Goal: Register for event/course

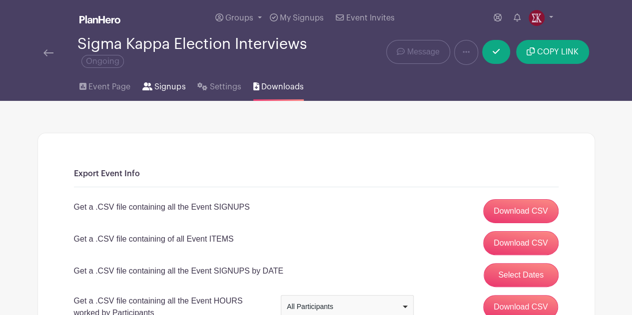
click at [156, 88] on span "Signups" at bounding box center [169, 87] width 31 height 12
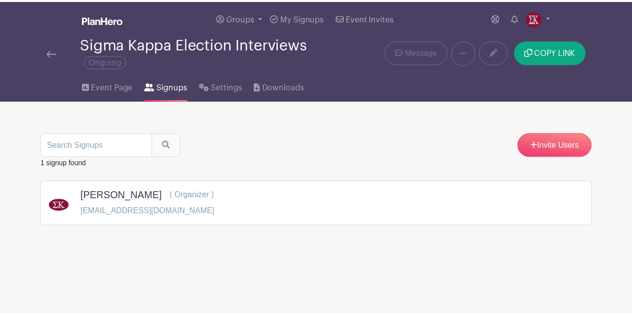
scroll to position [25, 0]
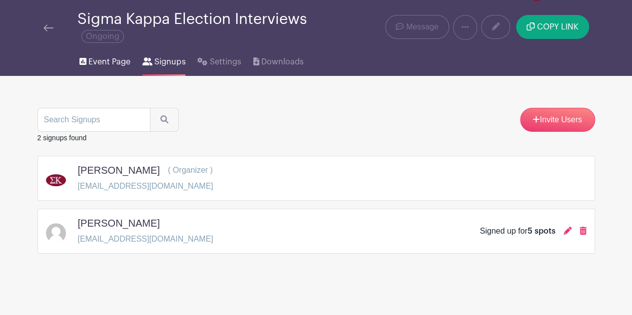
click at [123, 59] on span "Event Page" at bounding box center [109, 62] width 42 height 12
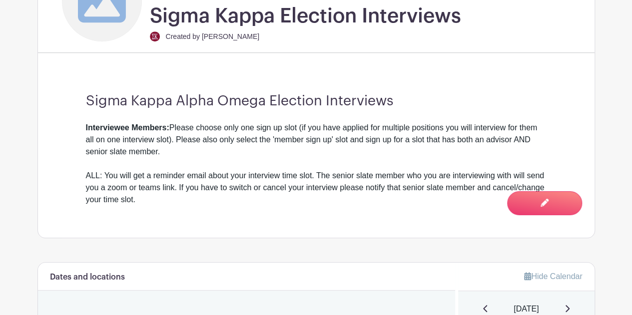
scroll to position [573, 0]
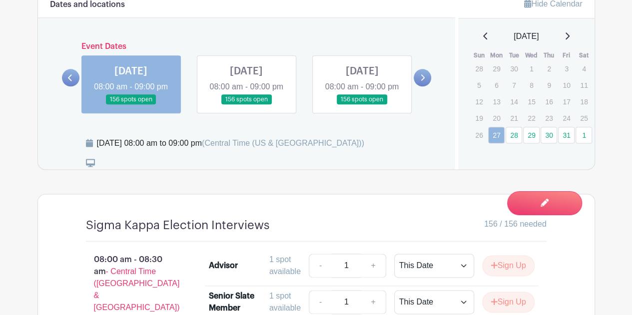
click at [362, 105] on link at bounding box center [362, 105] width 0 height 0
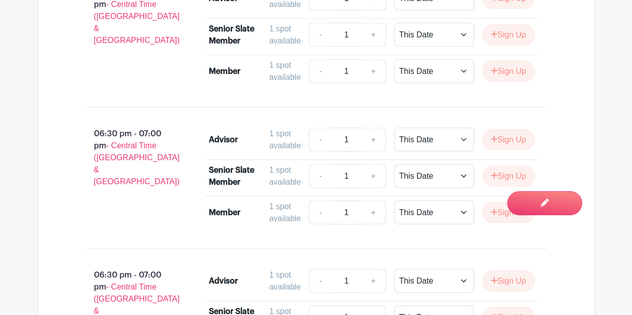
scroll to position [6642, 0]
drag, startPoint x: 501, startPoint y: 156, endPoint x: 22, endPoint y: 97, distance: 482.1
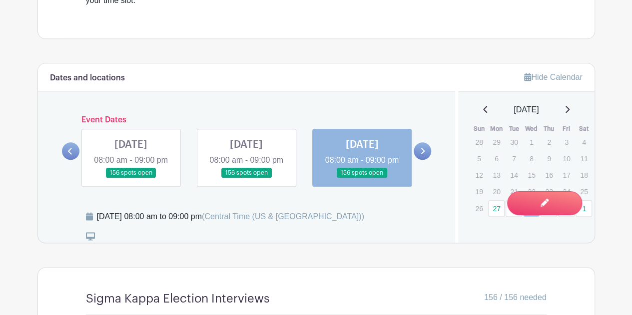
scroll to position [602, 0]
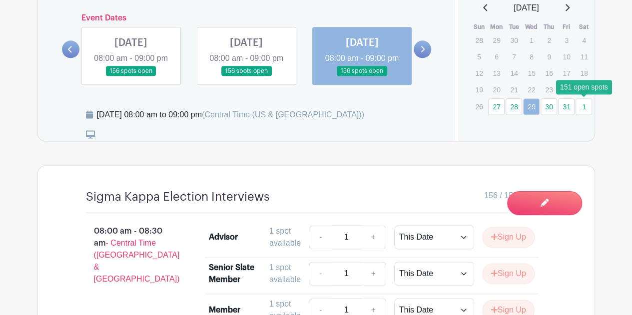
click at [584, 107] on link "1" at bounding box center [584, 106] width 16 height 16
click at [423, 53] on icon at bounding box center [422, 48] width 4 height 7
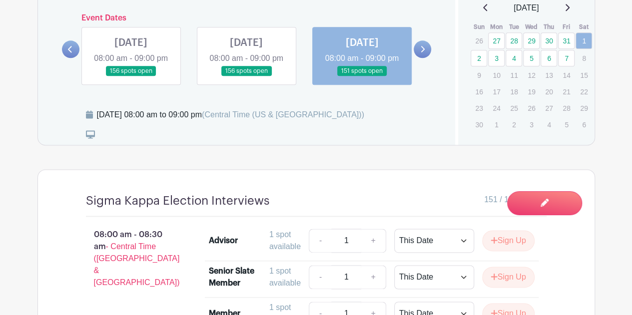
click at [362, 76] on link at bounding box center [362, 76] width 0 height 0
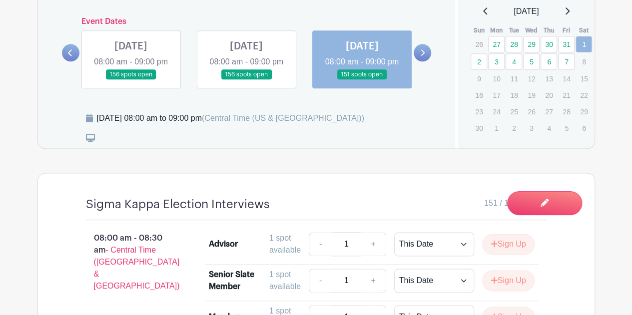
scroll to position [598, 0]
click at [496, 59] on link "3" at bounding box center [496, 61] width 16 height 16
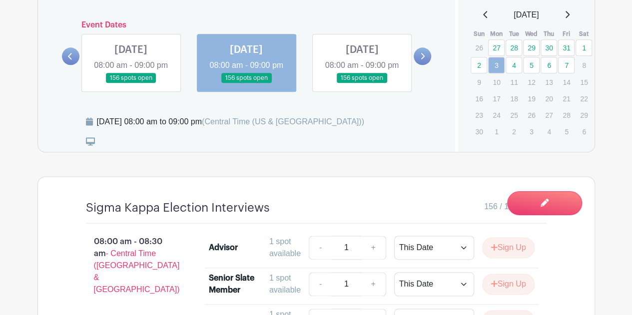
scroll to position [587, 0]
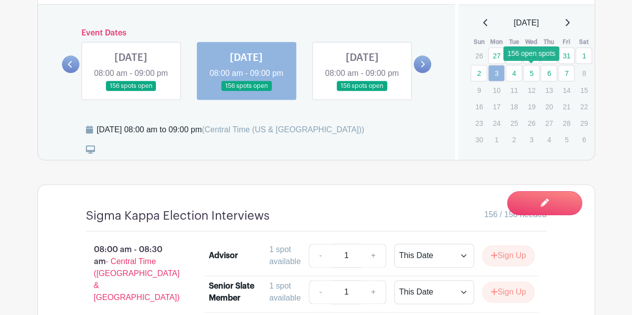
click at [534, 73] on link "5" at bounding box center [531, 73] width 16 height 16
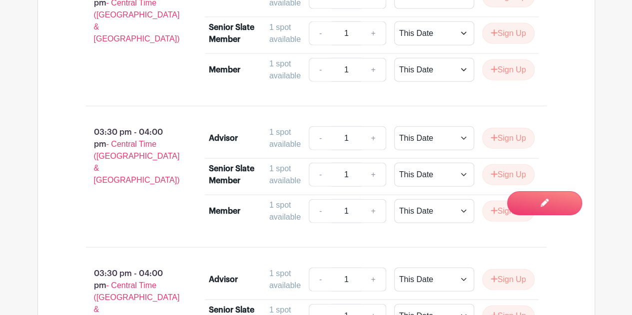
scroll to position [4949, 0]
click at [502, 141] on button "Sign Up" at bounding box center [508, 137] width 52 height 21
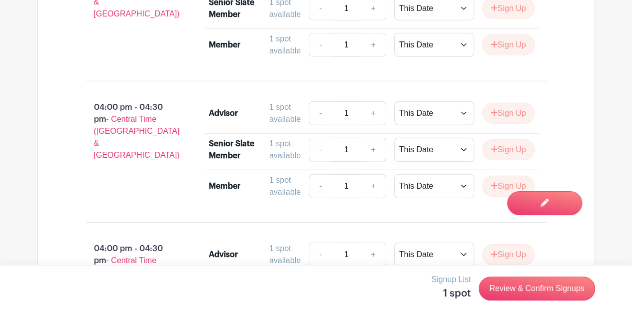
scroll to position [5261, 0]
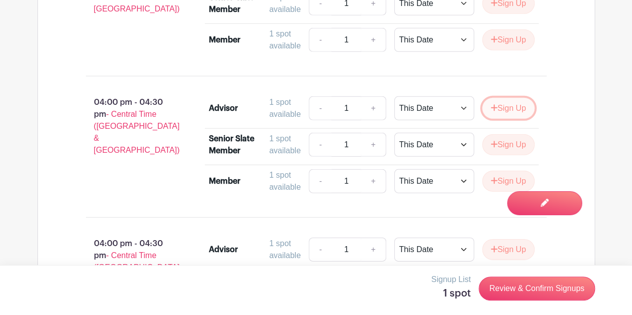
click at [509, 108] on button "Sign Up" at bounding box center [508, 108] width 52 height 21
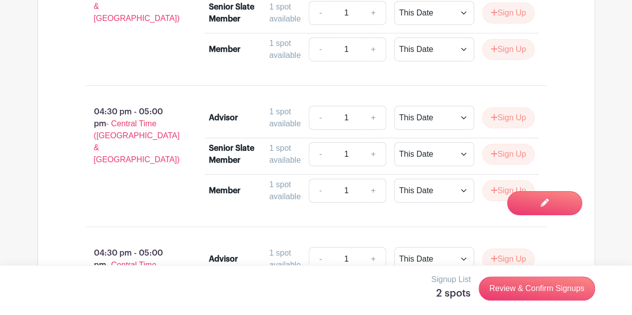
scroll to position [5535, 0]
click at [506, 117] on button "Sign Up" at bounding box center [508, 117] width 52 height 21
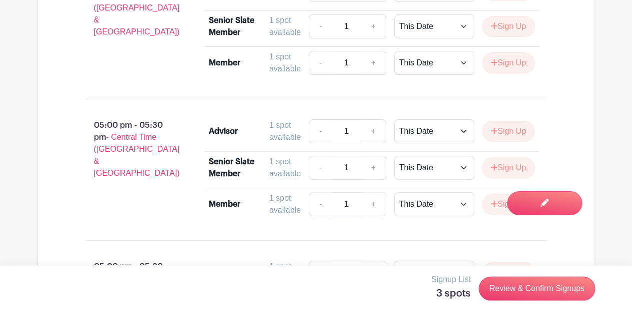
scroll to position [5806, 0]
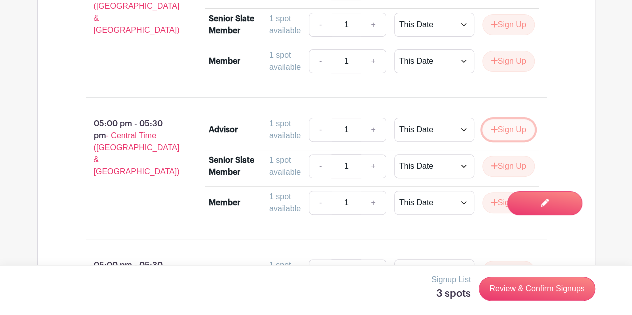
click at [505, 124] on button "Sign Up" at bounding box center [508, 129] width 52 height 21
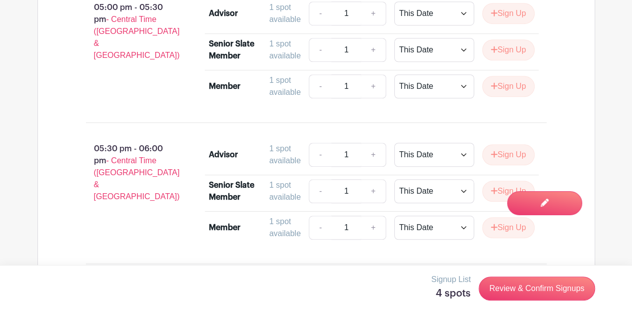
scroll to position [6103, 0]
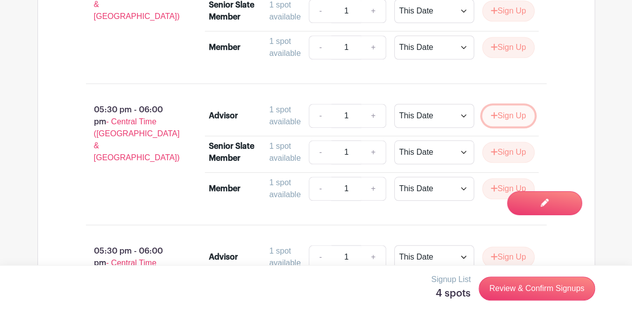
click at [505, 106] on button "Sign Up" at bounding box center [508, 115] width 52 height 21
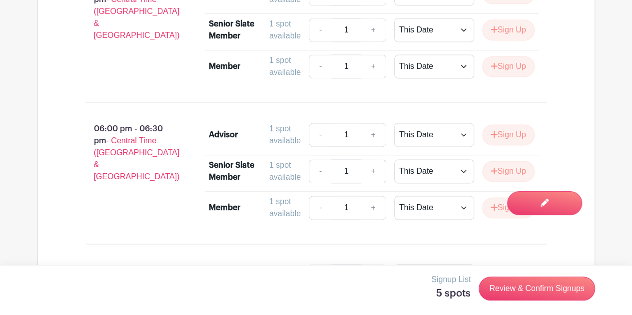
scroll to position [6368, 0]
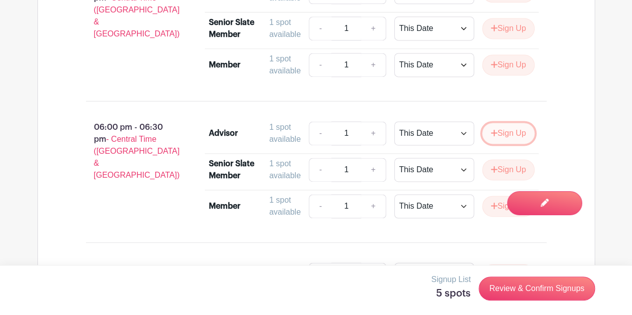
click at [500, 130] on button "Sign Up" at bounding box center [508, 133] width 52 height 21
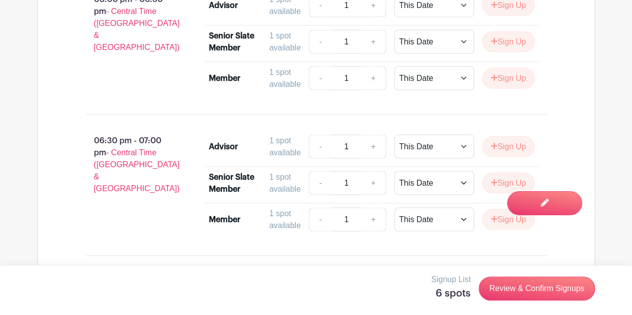
scroll to position [6638, 0]
click at [501, 141] on button "Sign Up" at bounding box center [508, 146] width 52 height 21
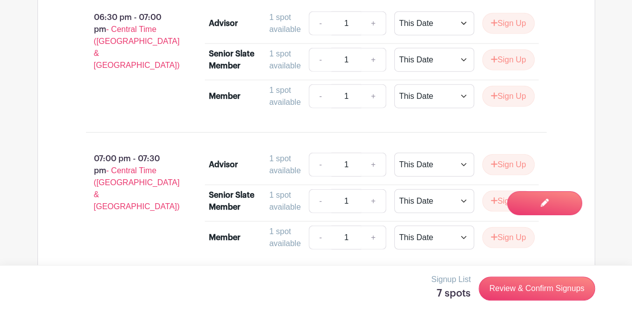
scroll to position [6964, 0]
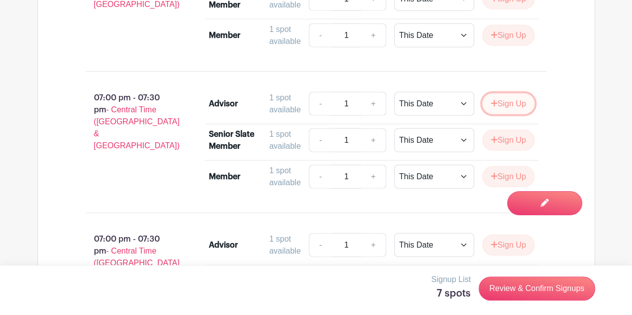
click at [507, 98] on button "Sign Up" at bounding box center [508, 103] width 52 height 21
click at [512, 99] on button "Sign Up" at bounding box center [508, 103] width 52 height 21
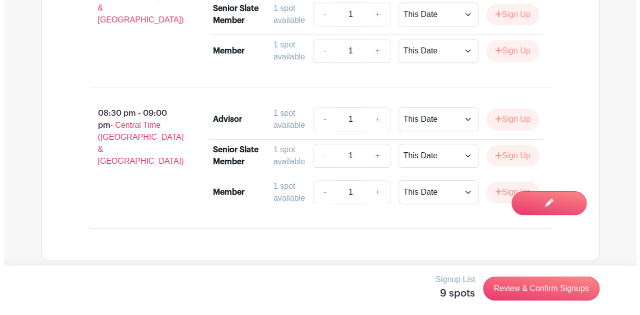
scroll to position [7939, 0]
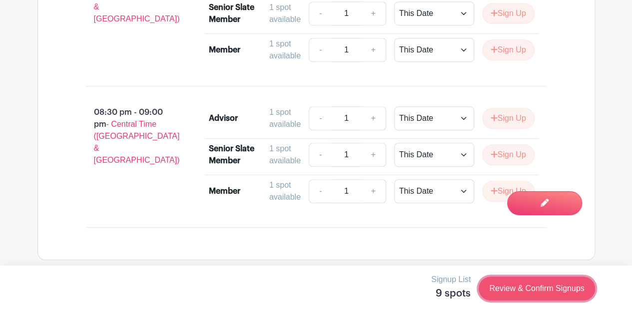
click at [497, 291] on link "Review & Confirm Signups" at bounding box center [537, 289] width 116 height 24
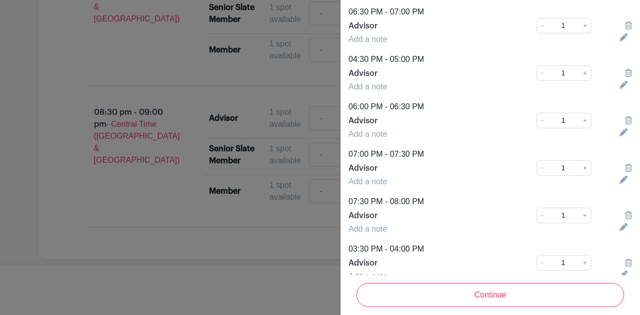
scroll to position [286, 0]
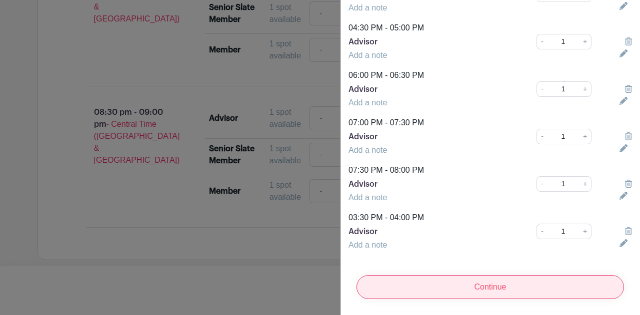
click at [460, 283] on input "Continue" at bounding box center [489, 287] width 267 height 24
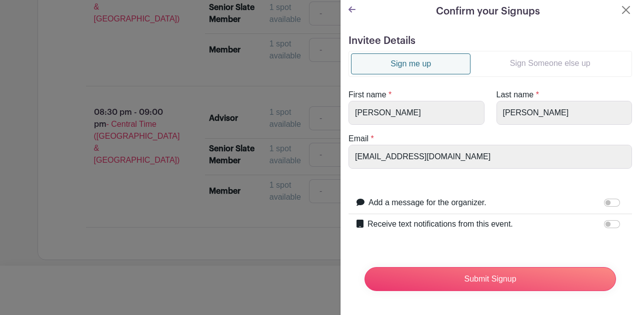
scroll to position [9, 0]
click at [604, 220] on input "Receive text notifications from this event." at bounding box center [612, 224] width 16 height 8
checkbox input "true"
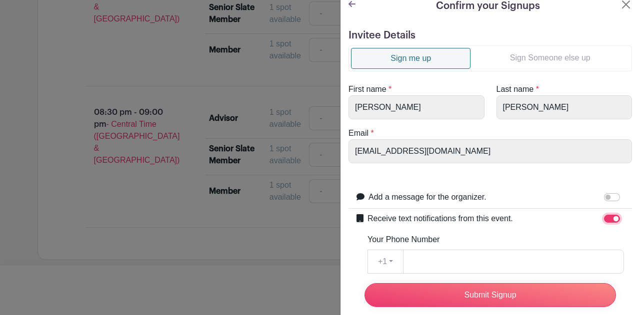
scroll to position [106, 0]
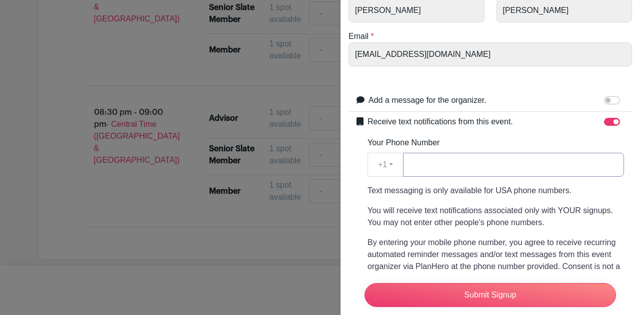
click at [456, 167] on input "Your Phone Number" at bounding box center [513, 165] width 221 height 24
click at [456, 167] on input "301" at bounding box center [513, 165] width 221 height 24
type input "3"
click at [607, 121] on input "Receive text notifications from this event." at bounding box center [612, 122] width 16 height 8
checkbox input "false"
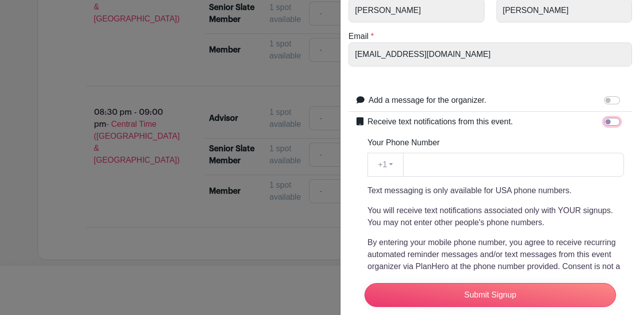
scroll to position [9, 0]
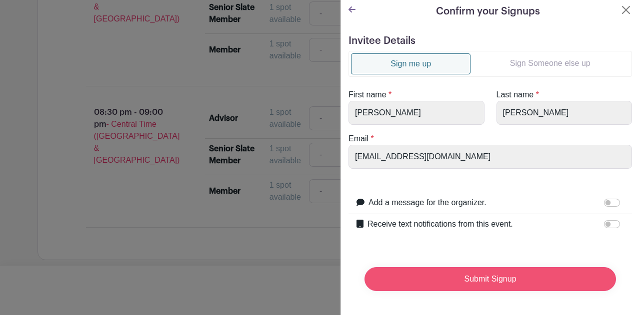
click at [473, 269] on input "Submit Signup" at bounding box center [489, 279] width 251 height 24
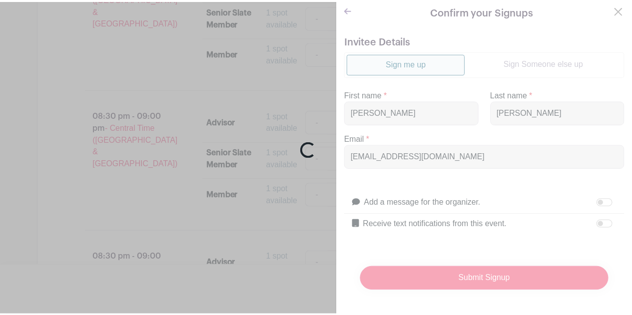
scroll to position [8095, 0]
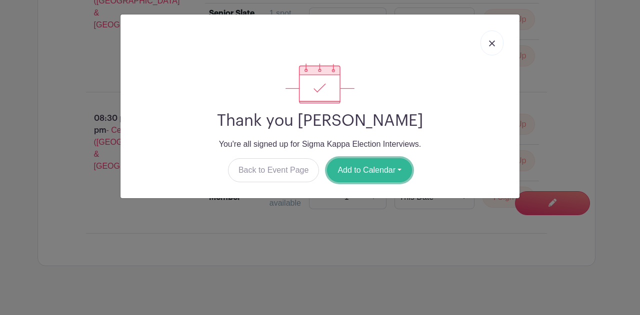
click at [382, 169] on button "Add to Calendar" at bounding box center [369, 170] width 85 height 24
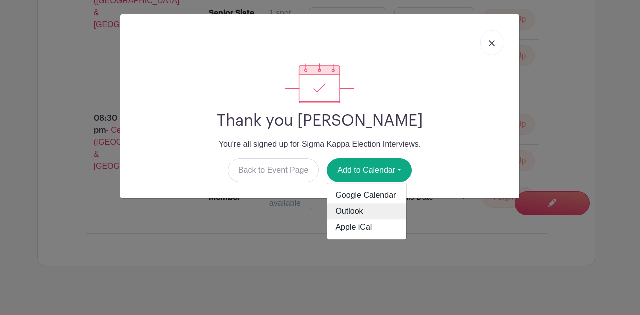
click at [372, 206] on link "Outlook" at bounding box center [366, 212] width 79 height 16
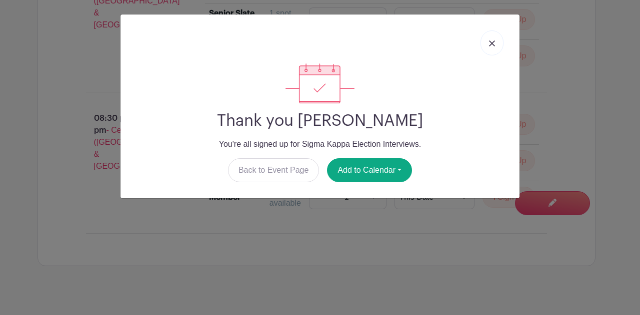
click at [435, 107] on div "Thank you [PERSON_NAME] You're all signed up for Sigma Kappa Election Interview…" at bounding box center [319, 122] width 383 height 119
click at [274, 165] on link "Back to Event Page" at bounding box center [273, 170] width 91 height 24
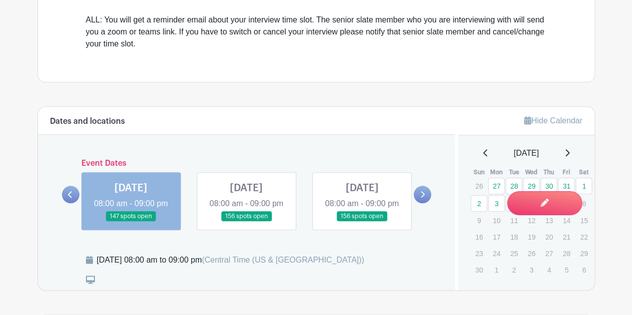
scroll to position [517, 0]
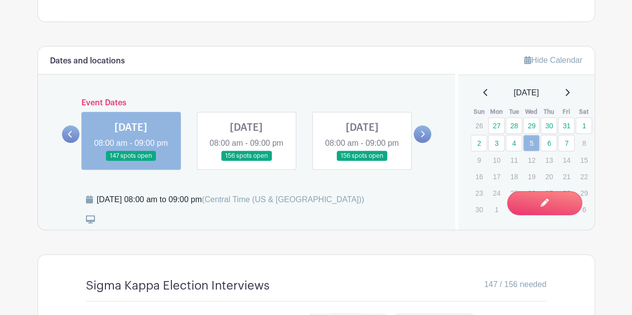
click at [246, 161] on link at bounding box center [246, 161] width 0 height 0
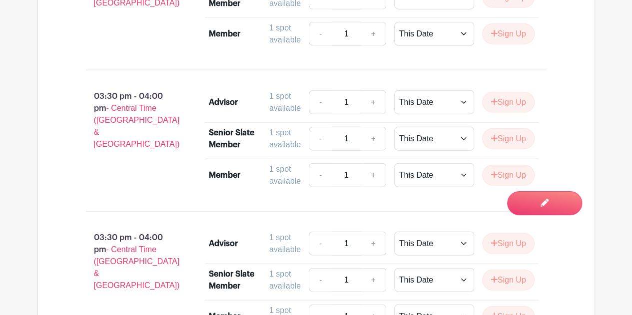
scroll to position [4984, 0]
click at [497, 102] on button "Sign Up" at bounding box center [508, 102] width 52 height 21
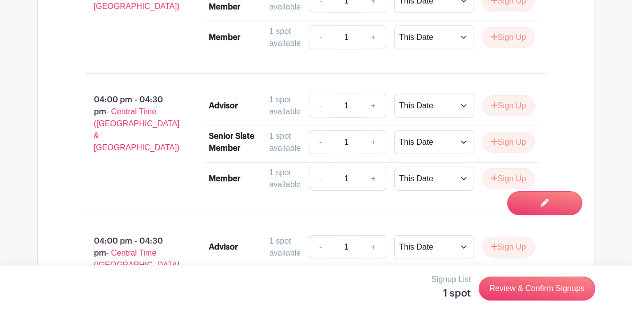
scroll to position [5264, 0]
click at [508, 102] on button "Sign Up" at bounding box center [508, 105] width 52 height 21
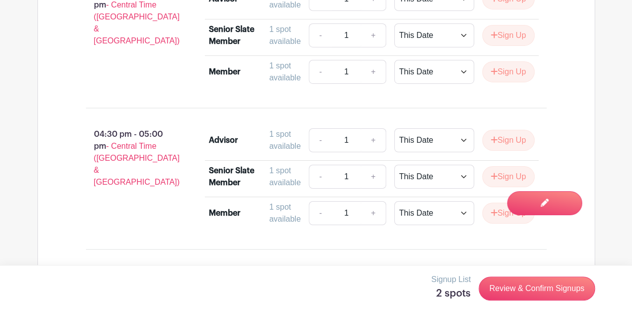
scroll to position [5515, 0]
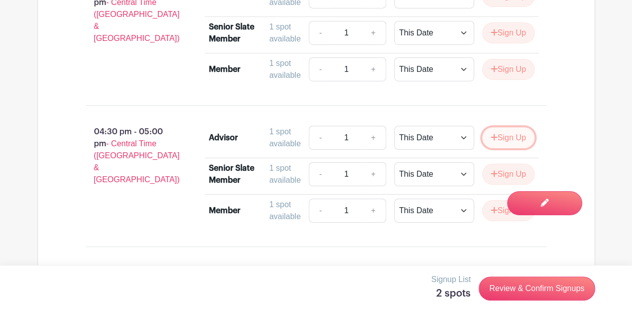
click at [511, 138] on button "Sign Up" at bounding box center [508, 137] width 52 height 21
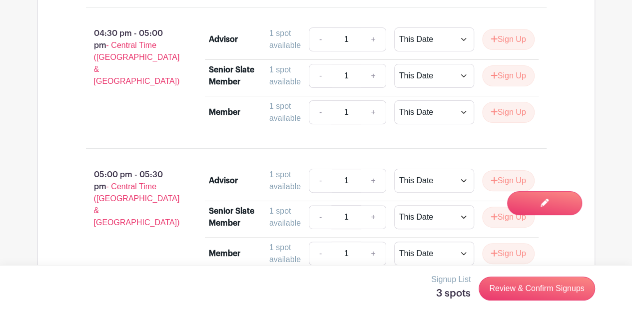
scroll to position [5793, 0]
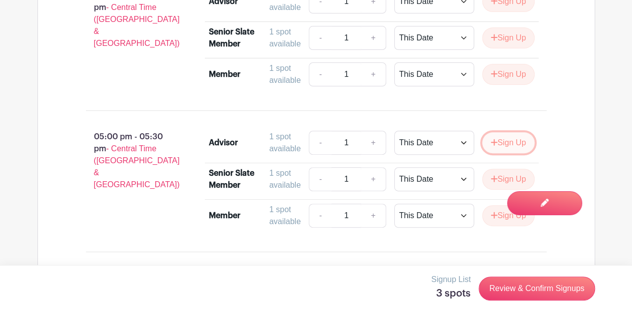
click at [510, 139] on button "Sign Up" at bounding box center [508, 142] width 52 height 21
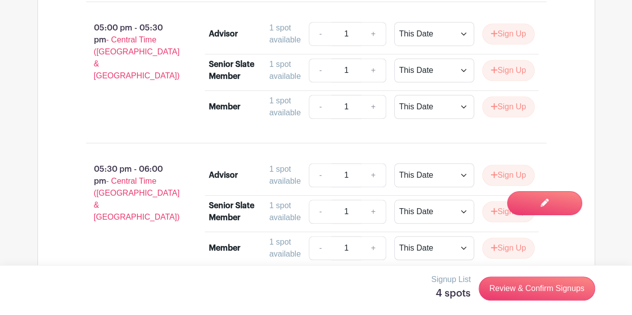
scroll to position [6050, 0]
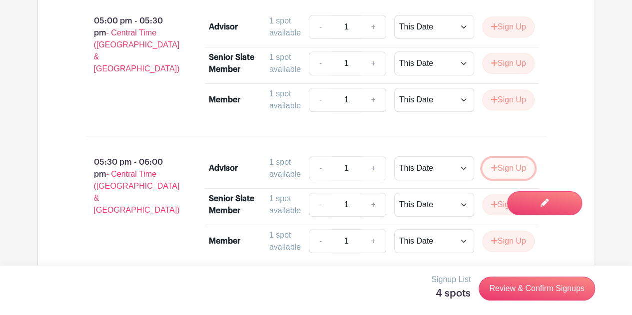
click at [503, 165] on button "Sign Up" at bounding box center [508, 168] width 52 height 21
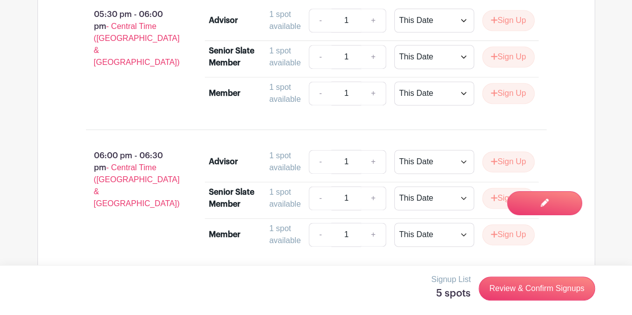
scroll to position [6340, 0]
click at [501, 155] on button "Sign Up" at bounding box center [508, 161] width 52 height 21
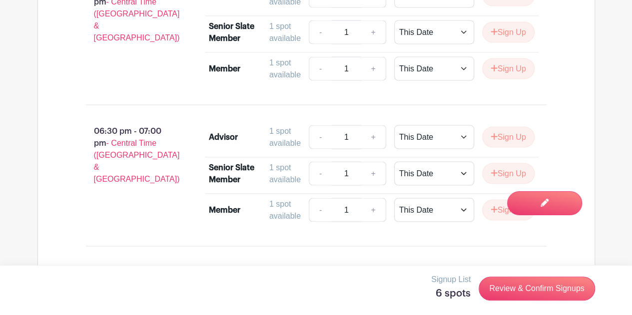
scroll to position [6648, 0]
click at [506, 129] on button "Sign Up" at bounding box center [508, 136] width 52 height 21
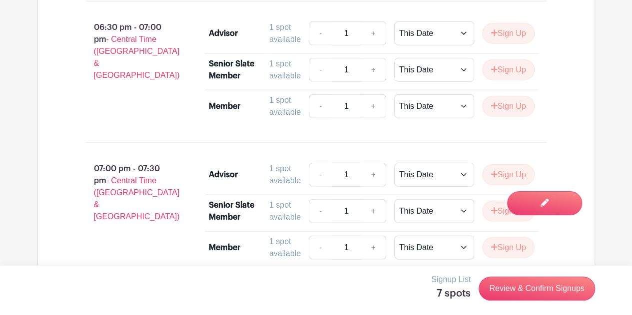
scroll to position [6936, 0]
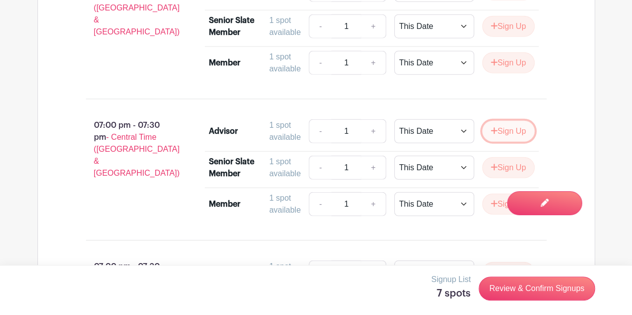
click at [507, 123] on button "Sign Up" at bounding box center [508, 131] width 52 height 21
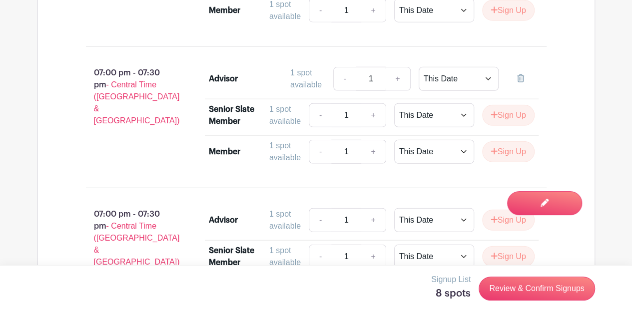
scroll to position [6954, 0]
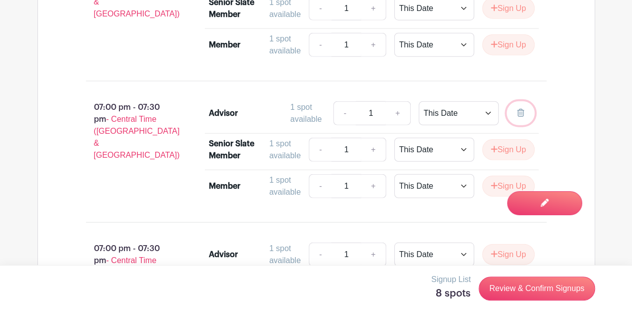
click at [522, 109] on icon at bounding box center [520, 113] width 7 height 8
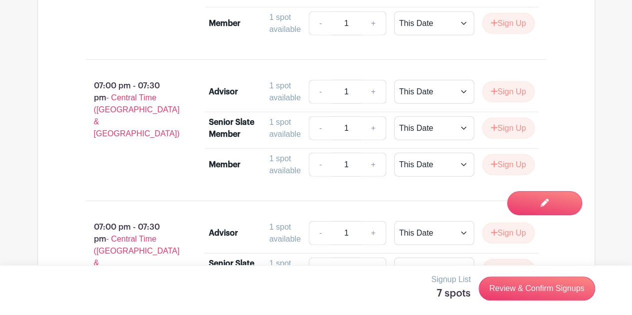
scroll to position [6976, 0]
click at [510, 89] on button "Sign Up" at bounding box center [508, 91] width 52 height 21
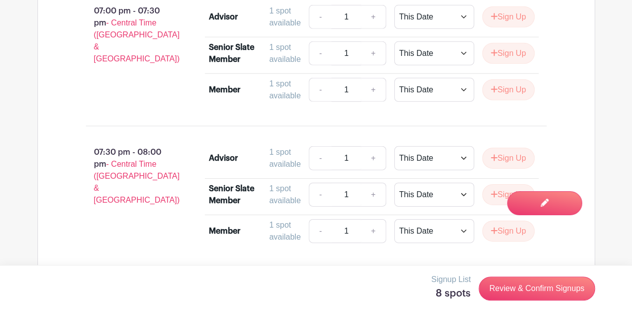
scroll to position [7193, 0]
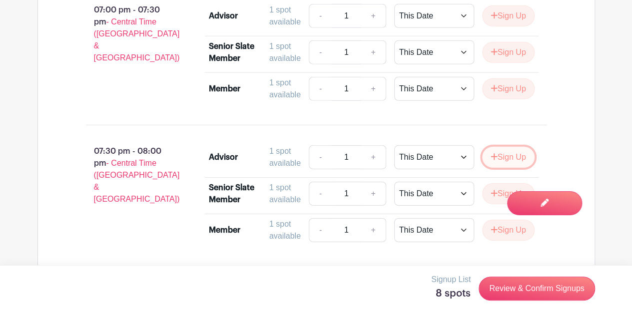
click at [495, 157] on button "Sign Up" at bounding box center [508, 157] width 52 height 21
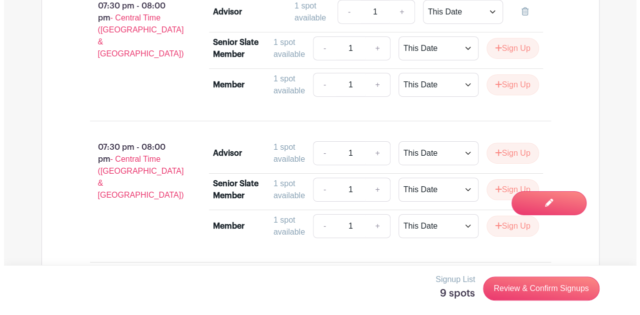
scroll to position [7355, 0]
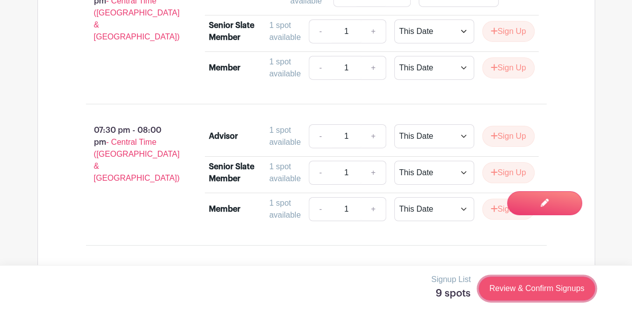
click at [502, 296] on link "Review & Confirm Signups" at bounding box center [537, 289] width 116 height 24
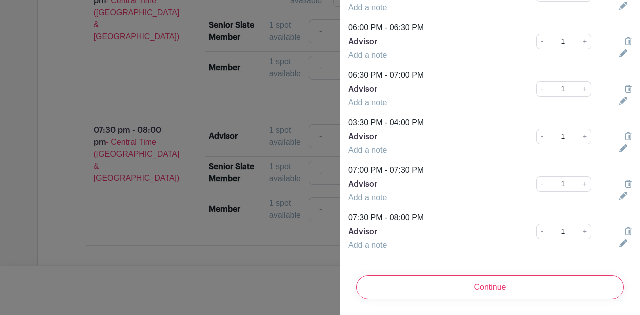
scroll to position [286, 0]
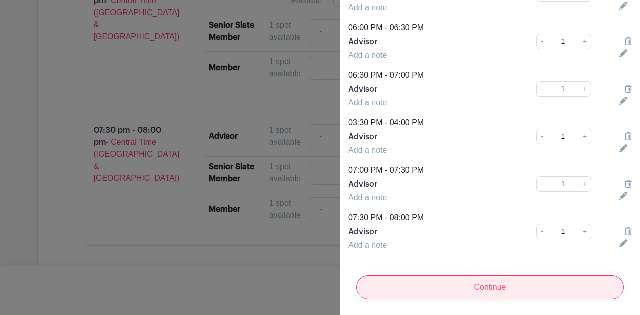
click at [480, 278] on input "Continue" at bounding box center [489, 287] width 267 height 24
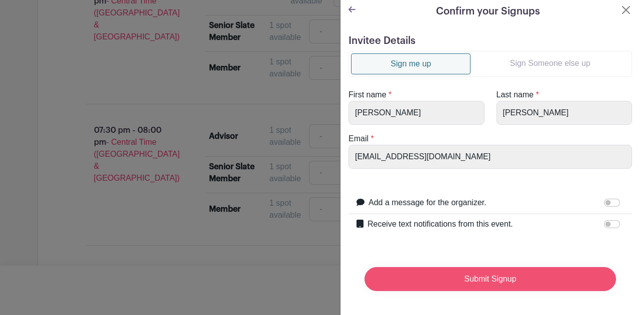
click at [473, 271] on input "Submit Signup" at bounding box center [489, 279] width 251 height 24
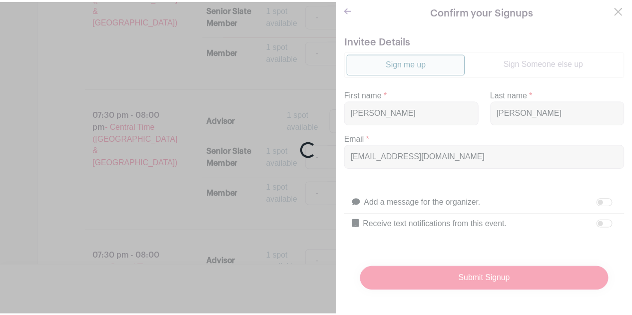
scroll to position [7494, 0]
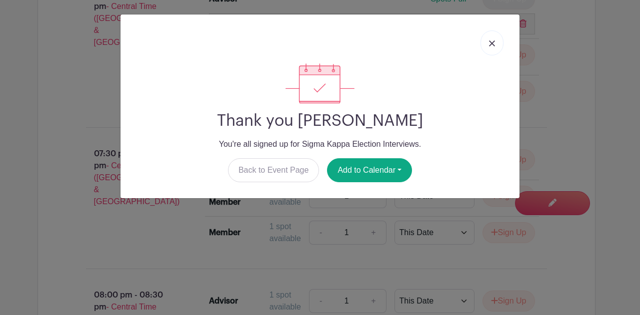
click at [491, 47] on link at bounding box center [491, 42] width 23 height 25
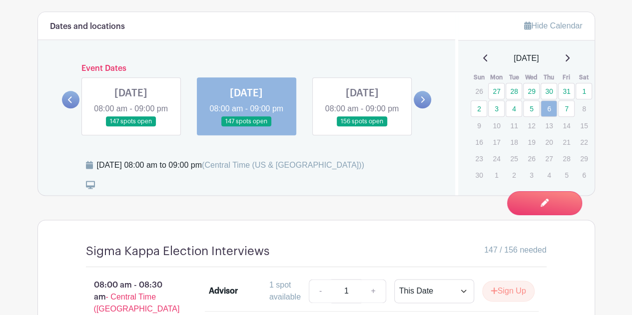
scroll to position [552, 0]
click at [484, 106] on link "2" at bounding box center [479, 108] width 16 height 16
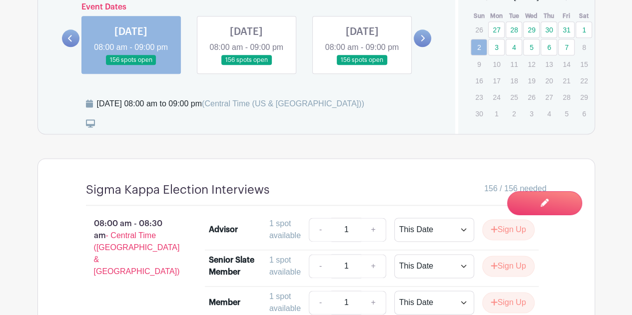
scroll to position [589, 0]
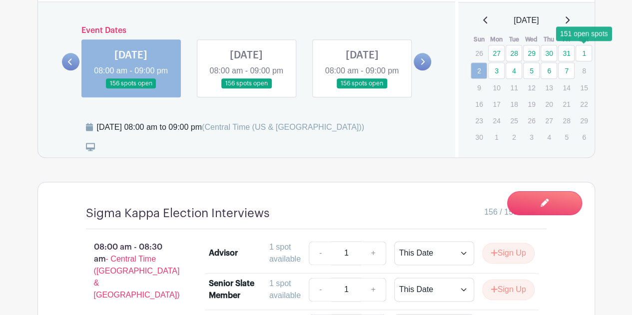
click at [585, 49] on link "1" at bounding box center [584, 53] width 16 height 16
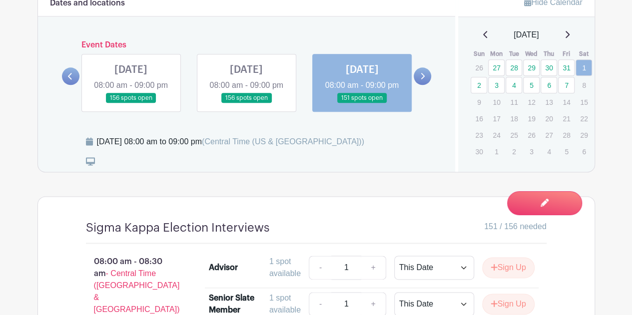
scroll to position [574, 0]
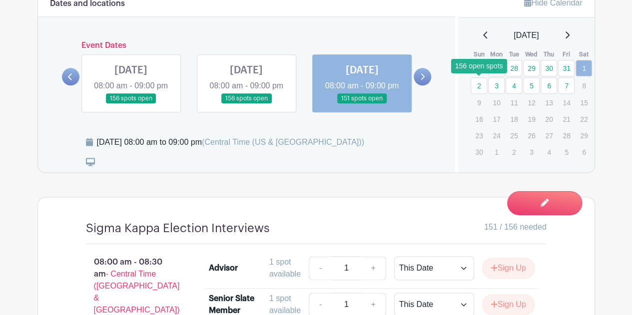
click at [481, 87] on link "2" at bounding box center [479, 85] width 16 height 16
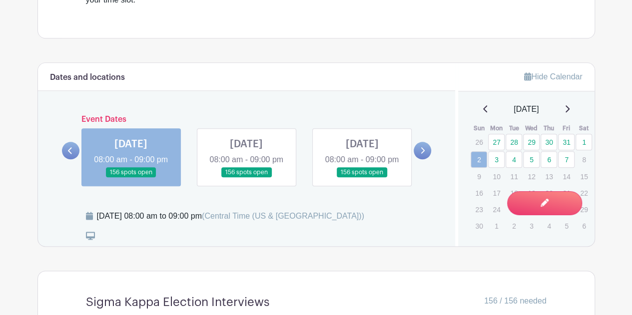
scroll to position [503, 0]
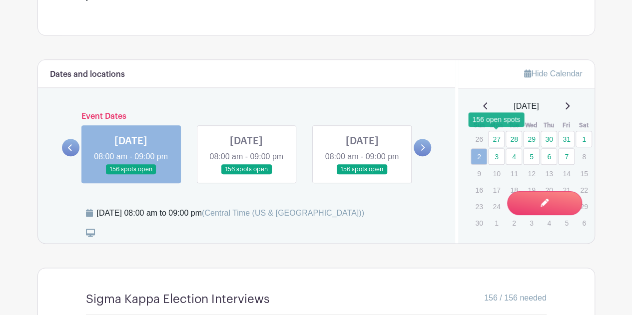
click at [496, 142] on link "27" at bounding box center [496, 139] width 16 height 16
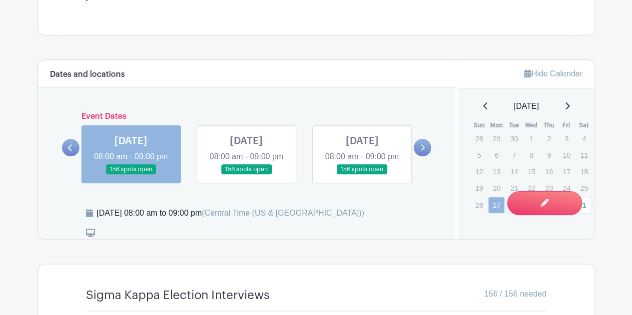
click at [362, 175] on link at bounding box center [362, 175] width 0 height 0
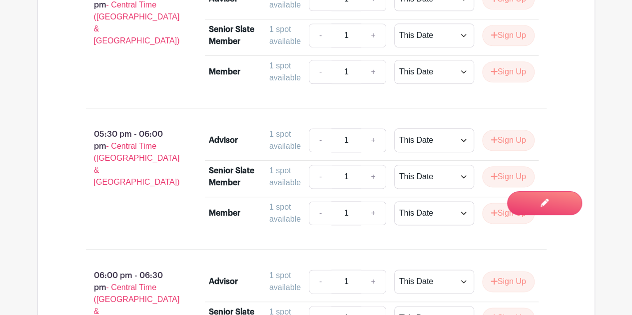
scroll to position [6345, 0]
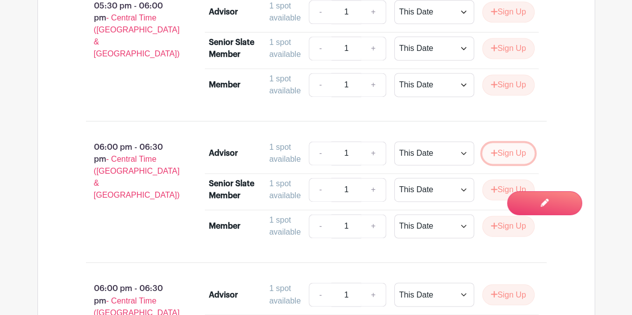
click at [505, 152] on button "Sign Up" at bounding box center [508, 153] width 52 height 21
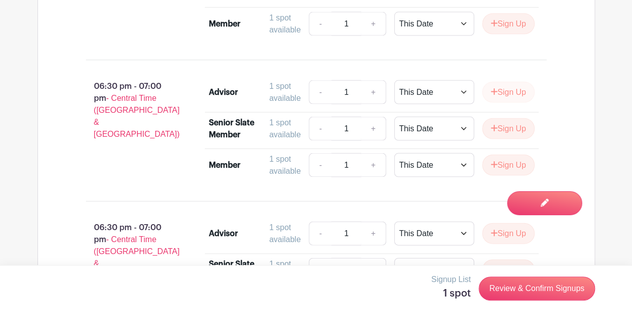
scroll to position [6698, 0]
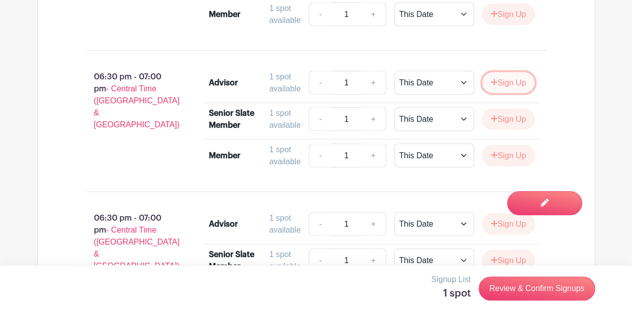
click at [506, 82] on button "Sign Up" at bounding box center [508, 82] width 52 height 21
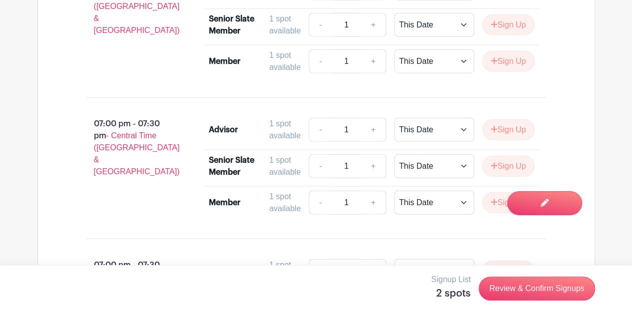
scroll to position [6982, 0]
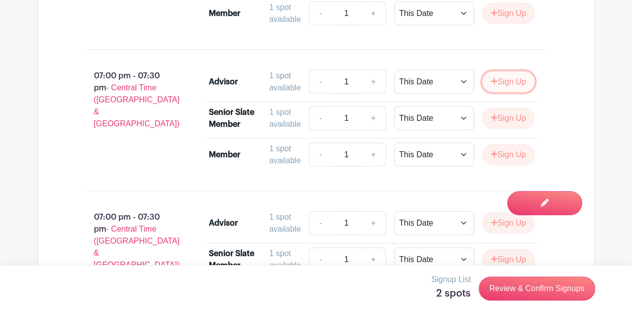
click at [514, 83] on button "Sign Up" at bounding box center [508, 81] width 52 height 21
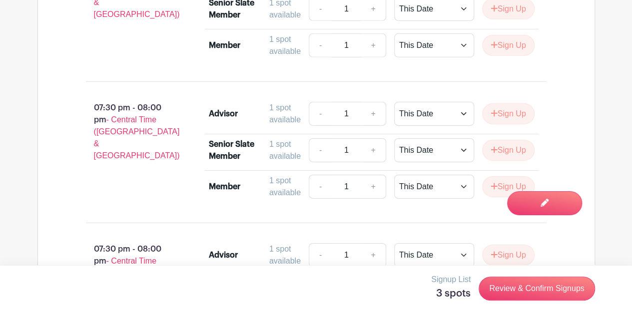
scroll to position [7235, 0]
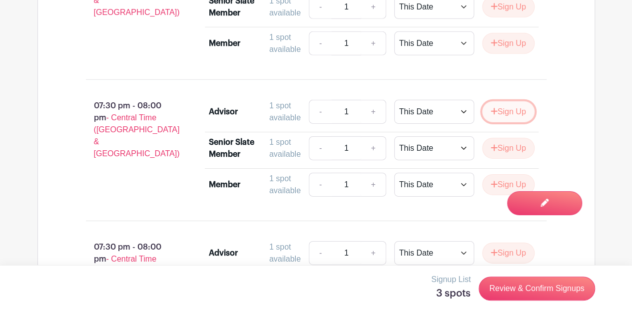
click at [501, 109] on button "Sign Up" at bounding box center [508, 111] width 52 height 21
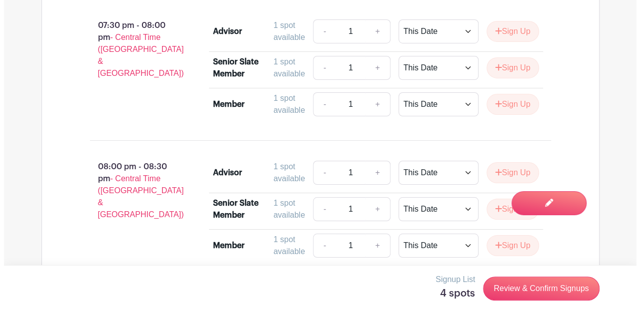
scroll to position [7461, 0]
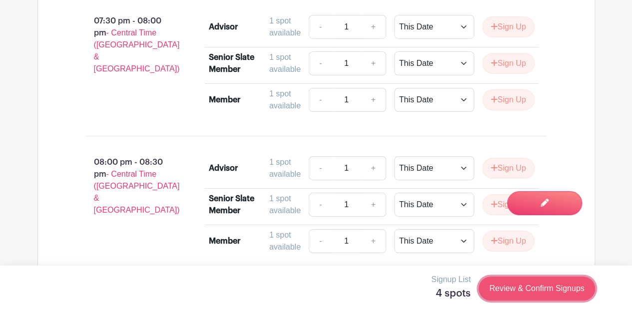
click at [517, 288] on link "Review & Confirm Signups" at bounding box center [537, 289] width 116 height 24
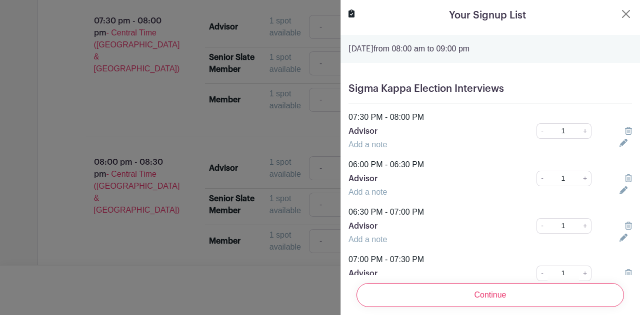
scroll to position [49, 0]
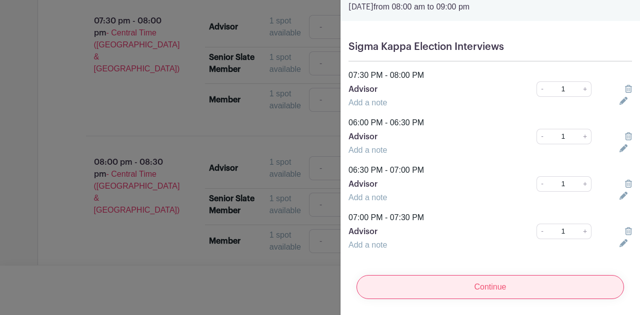
click at [490, 281] on input "Continue" at bounding box center [489, 287] width 267 height 24
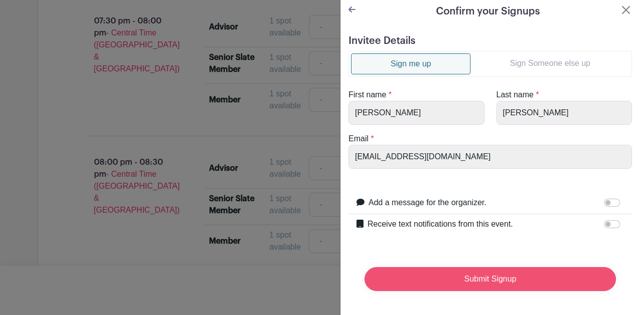
click at [491, 274] on input "Submit Signup" at bounding box center [489, 279] width 251 height 24
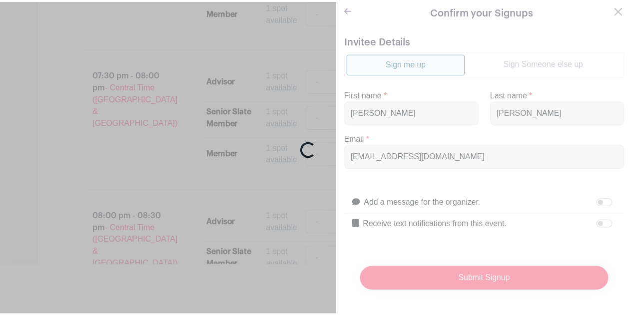
scroll to position [7530, 0]
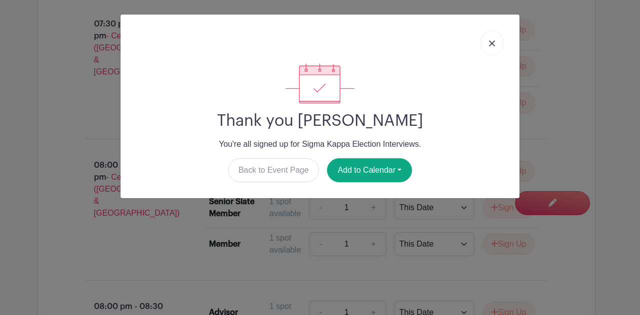
click at [490, 46] on link at bounding box center [491, 42] width 23 height 25
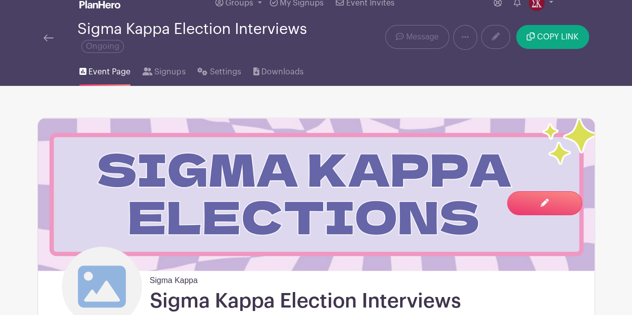
scroll to position [0, 0]
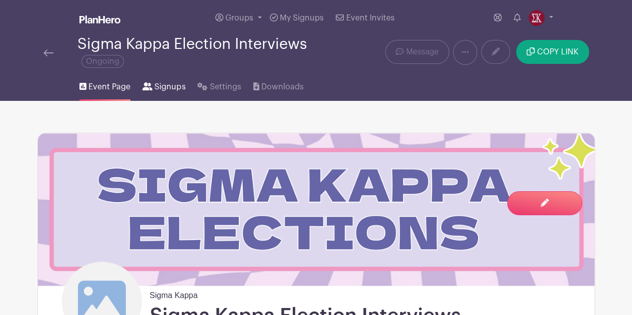
click at [173, 93] on link "Signups" at bounding box center [163, 85] width 43 height 32
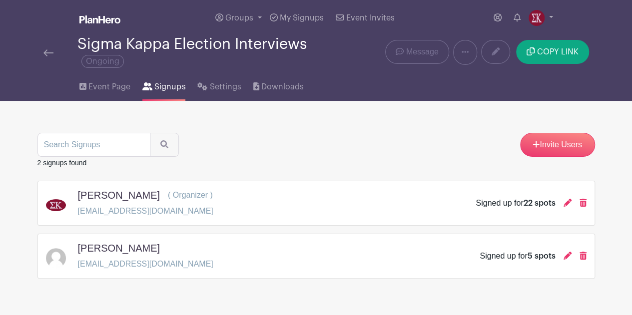
scroll to position [25, 0]
